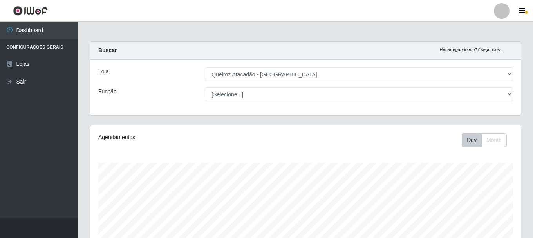
select select "464"
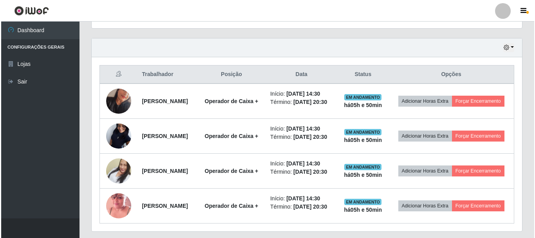
scroll to position [261, 0]
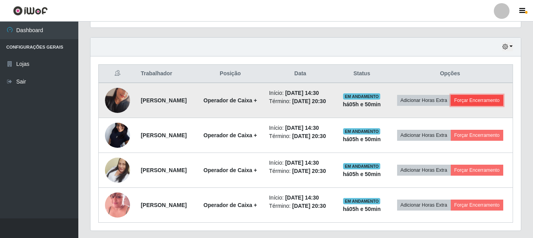
click at [472, 106] on button "Forçar Encerramento" at bounding box center [477, 100] width 52 height 11
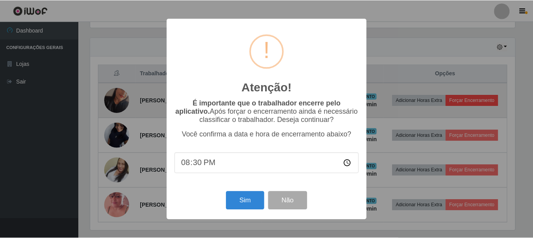
scroll to position [163, 427]
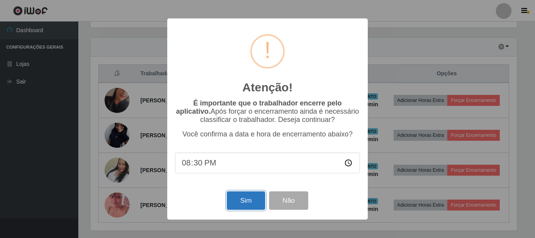
click at [243, 205] on button "Sim" at bounding box center [246, 200] width 38 height 18
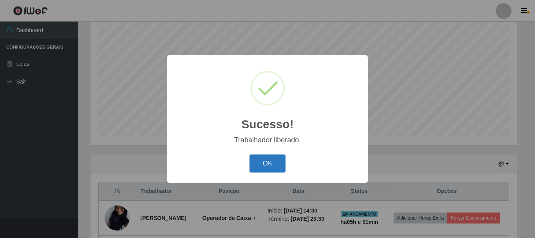
click at [265, 161] on button "OK" at bounding box center [268, 163] width 36 height 18
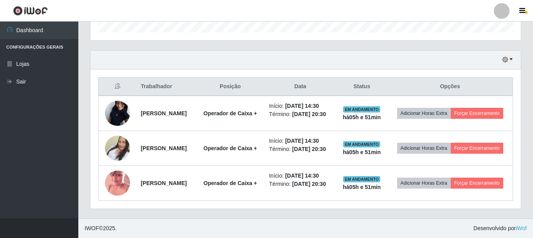
scroll to position [261, 0]
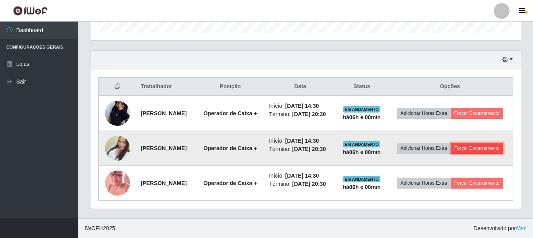
click at [461, 149] on button "Forçar Encerramento" at bounding box center [477, 148] width 52 height 11
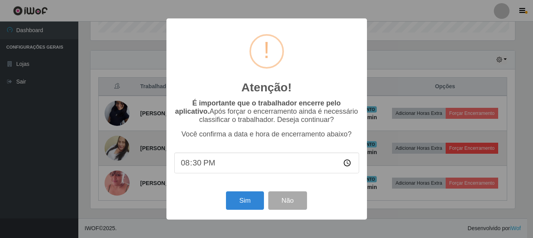
scroll to position [163, 427]
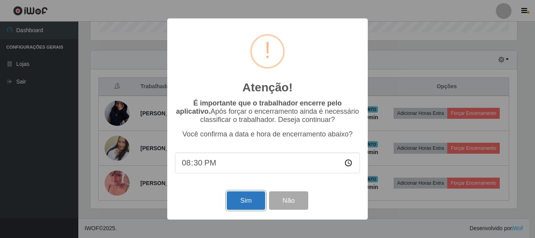
click at [252, 206] on button "Sim" at bounding box center [246, 200] width 38 height 18
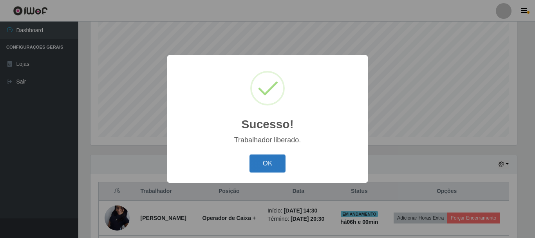
click at [263, 165] on button "OK" at bounding box center [268, 163] width 36 height 18
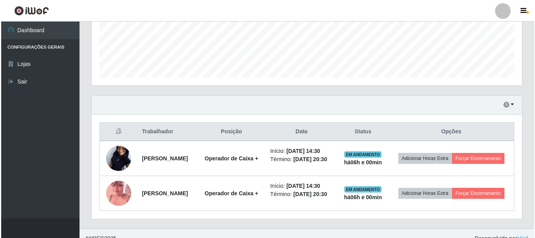
scroll to position [224, 0]
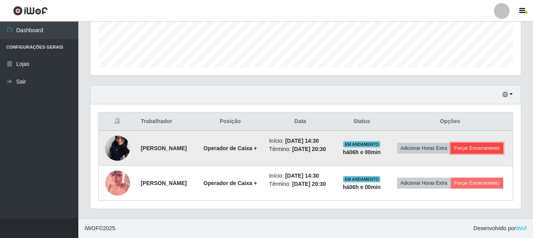
click at [451, 145] on button "Forçar Encerramento" at bounding box center [477, 148] width 52 height 11
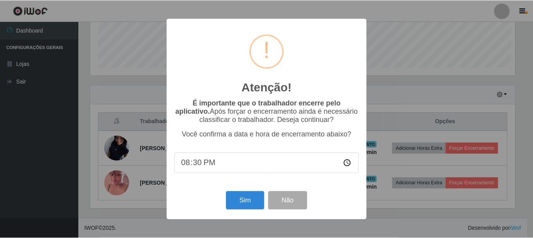
scroll to position [163, 427]
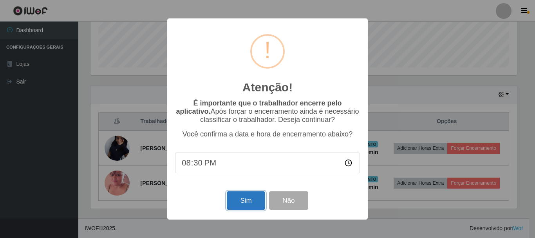
click at [254, 206] on button "Sim" at bounding box center [246, 200] width 38 height 18
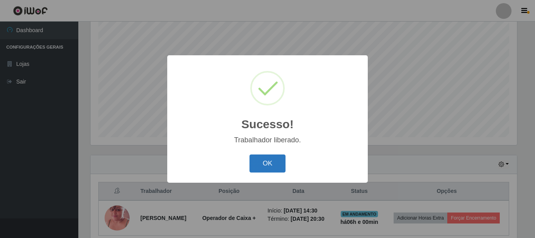
click at [264, 165] on button "OK" at bounding box center [268, 163] width 36 height 18
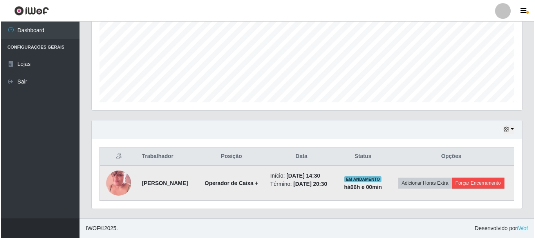
scroll to position [184, 0]
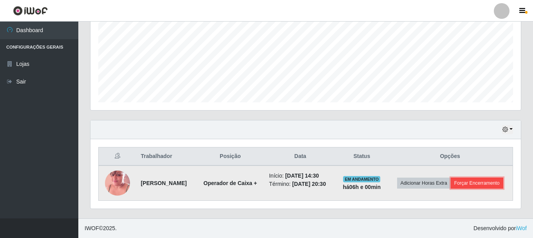
click at [469, 185] on button "Forçar Encerramento" at bounding box center [477, 182] width 52 height 11
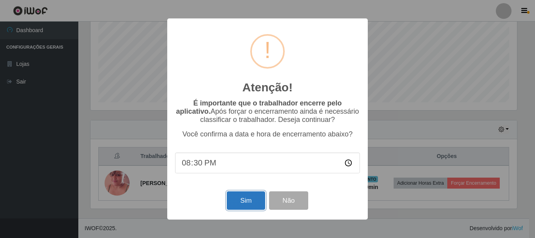
click at [253, 203] on button "Sim" at bounding box center [246, 200] width 38 height 18
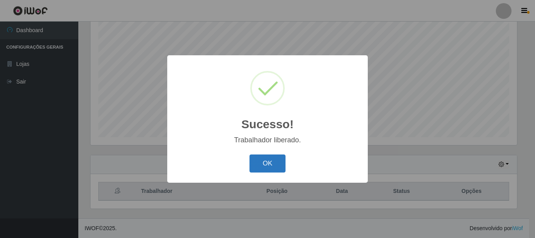
click at [268, 157] on button "OK" at bounding box center [268, 163] width 36 height 18
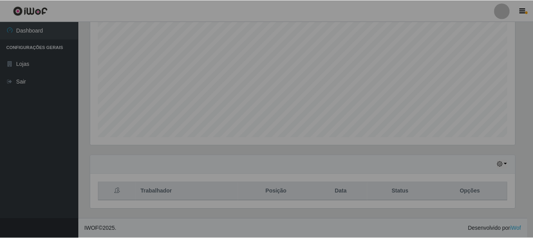
scroll to position [163, 431]
